Goal: Task Accomplishment & Management: Use online tool/utility

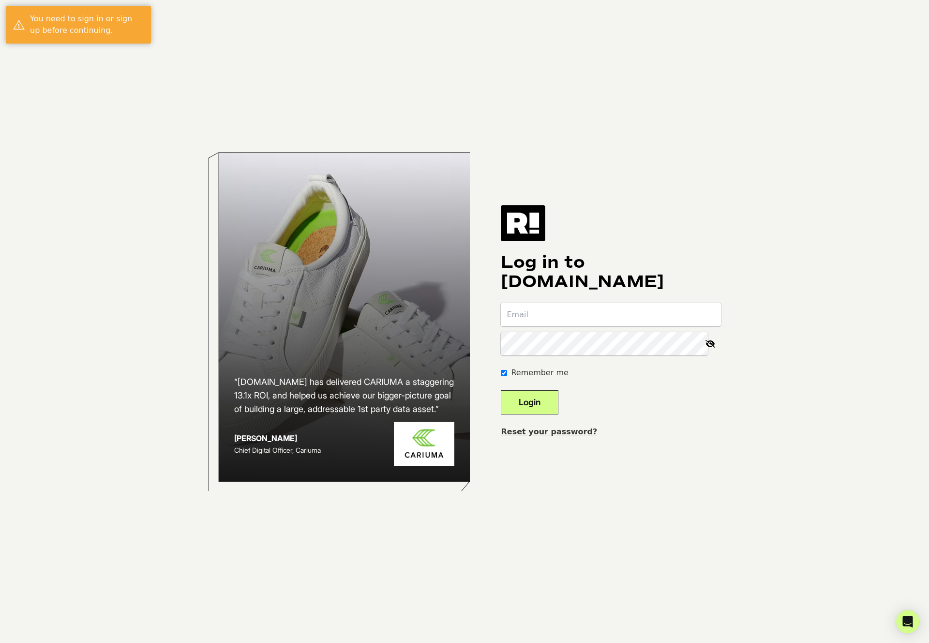
type input "[PERSON_NAME][EMAIL_ADDRESS][DOMAIN_NAME]"
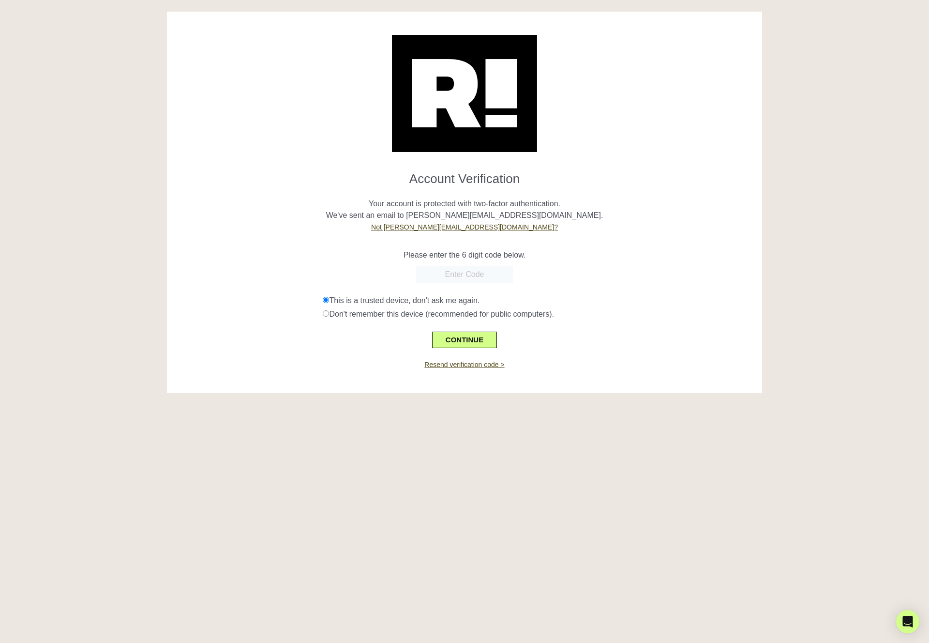
paste input "522298"
type input "522298"
click at [459, 333] on button "CONTINUE" at bounding box center [464, 340] width 65 height 16
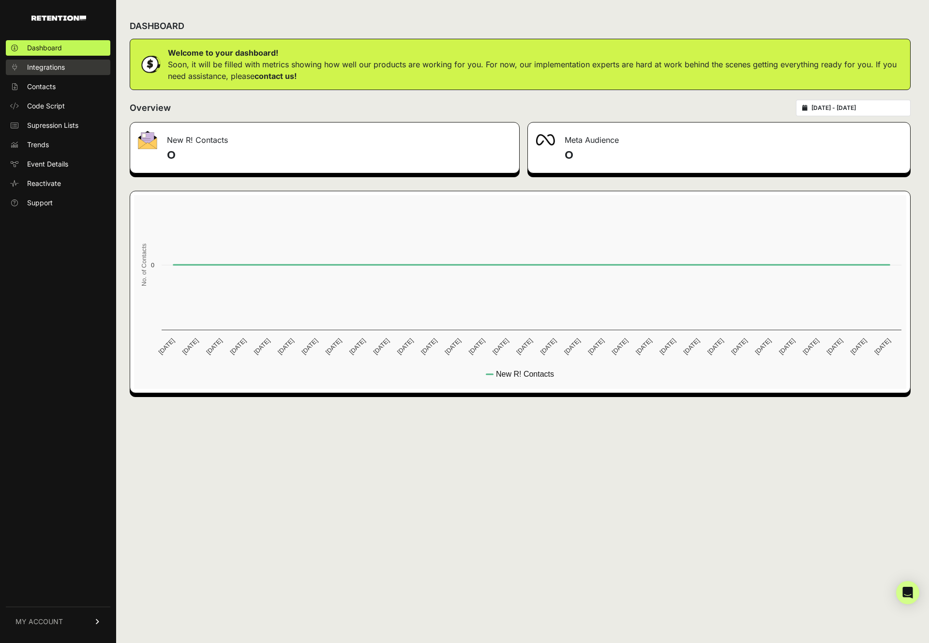
click at [55, 71] on span "Integrations" at bounding box center [46, 67] width 38 height 10
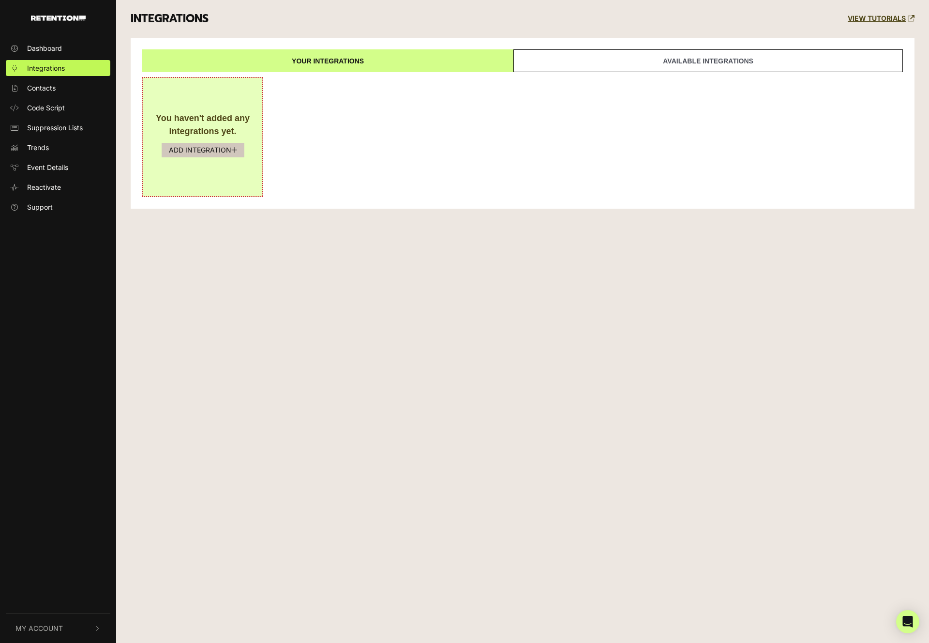
click at [194, 145] on button "ADD INTEGRATION" at bounding box center [203, 150] width 83 height 15
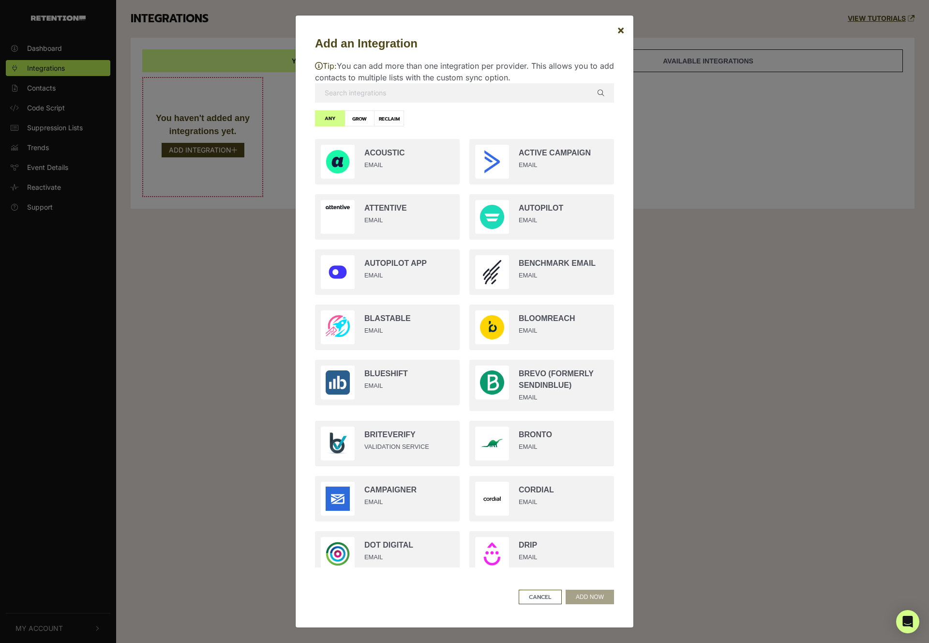
click at [454, 85] on input "text" at bounding box center [464, 92] width 299 height 19
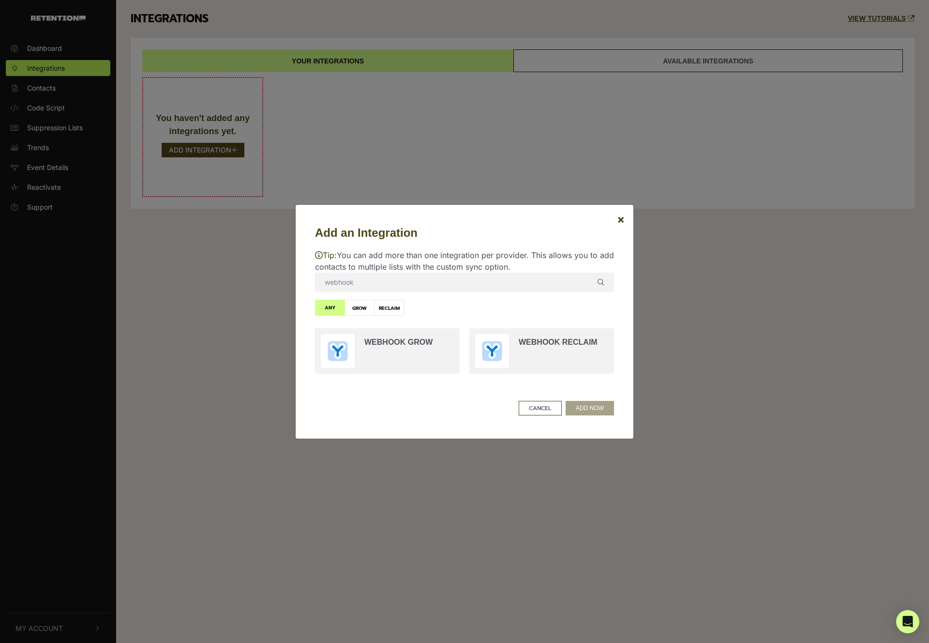
type input "webhook"
click at [406, 347] on input "radio" at bounding box center [387, 350] width 154 height 55
radio input "true"
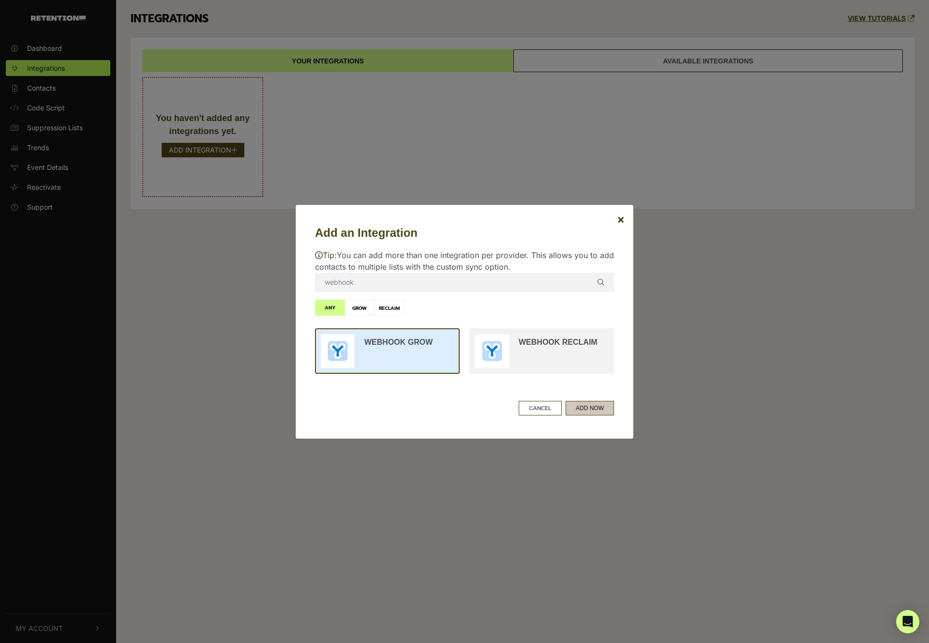
click at [578, 406] on button "ADD NOW" at bounding box center [590, 408] width 48 height 15
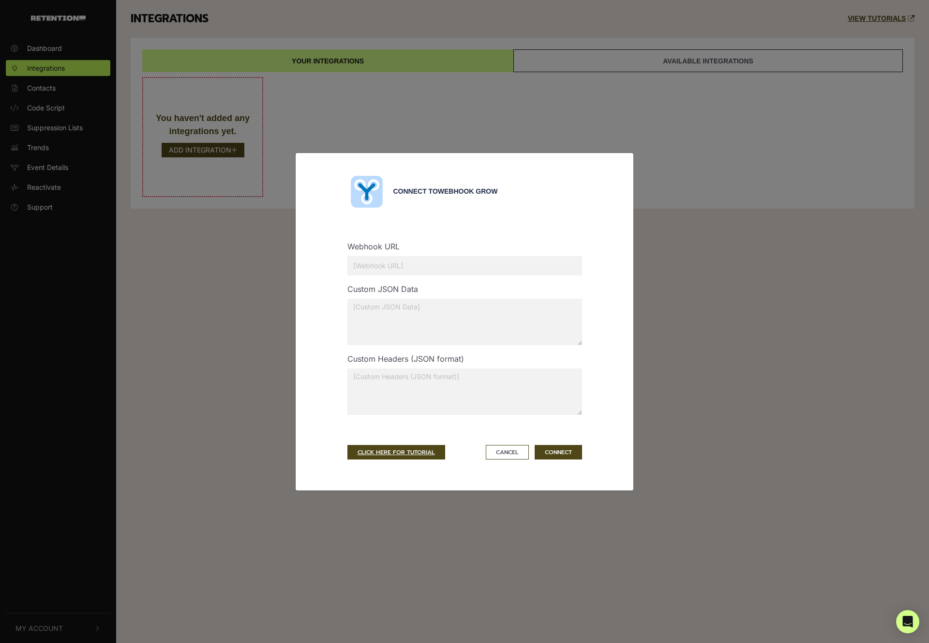
click at [420, 267] on input "text" at bounding box center [465, 265] width 235 height 19
click at [406, 450] on link "CLICK HERE FOR TUTORIAL" at bounding box center [397, 452] width 98 height 15
